Goal: Check status: Check status

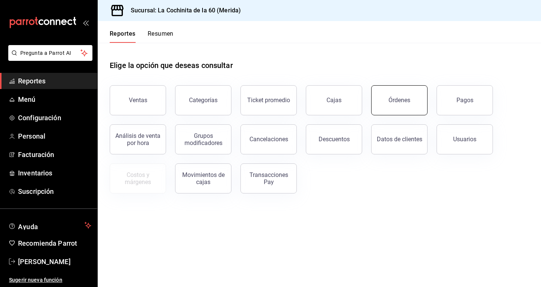
click at [403, 102] on div "Órdenes" at bounding box center [399, 99] width 22 height 7
